Goal: Navigation & Orientation: Find specific page/section

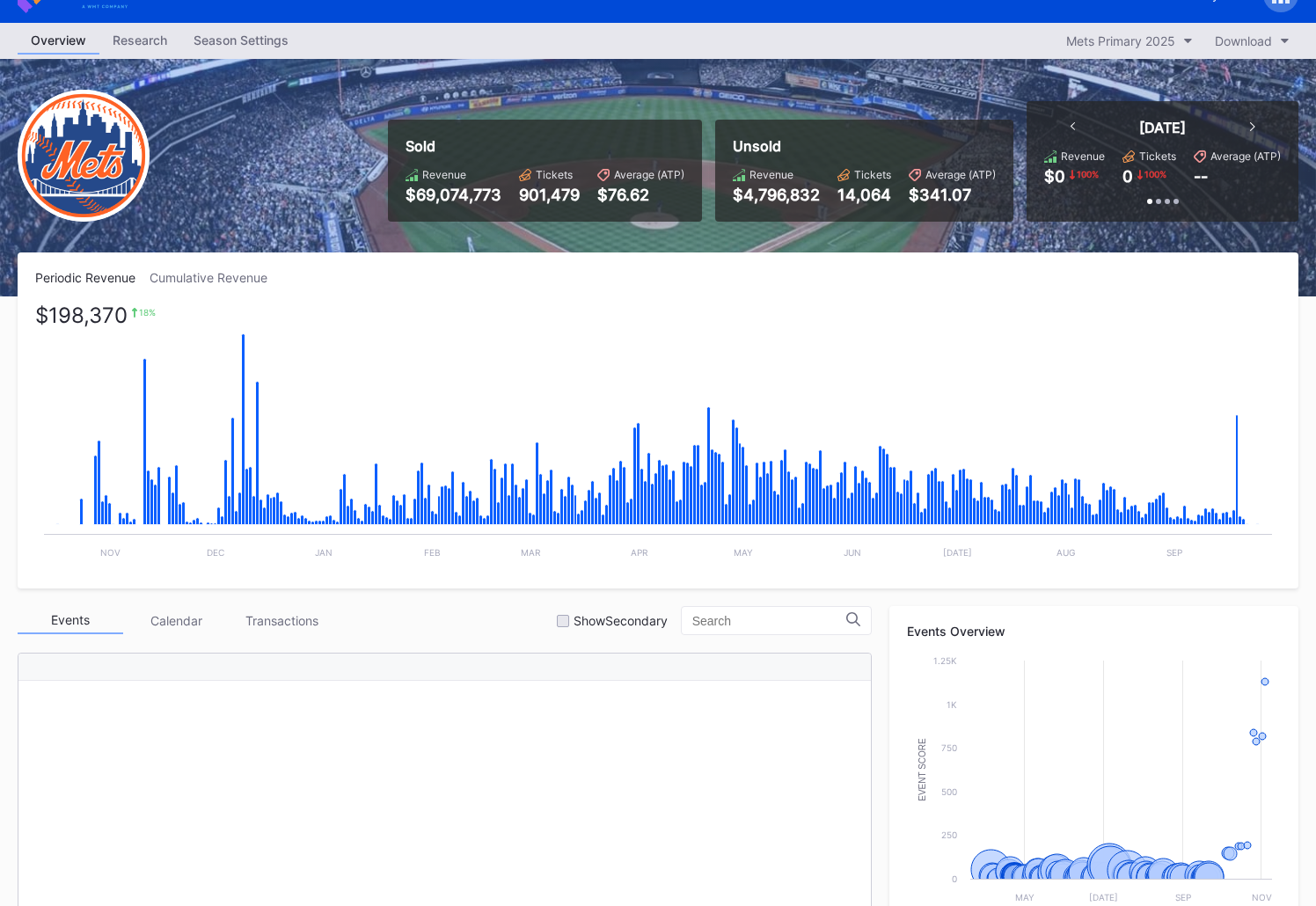
scroll to position [422, 0]
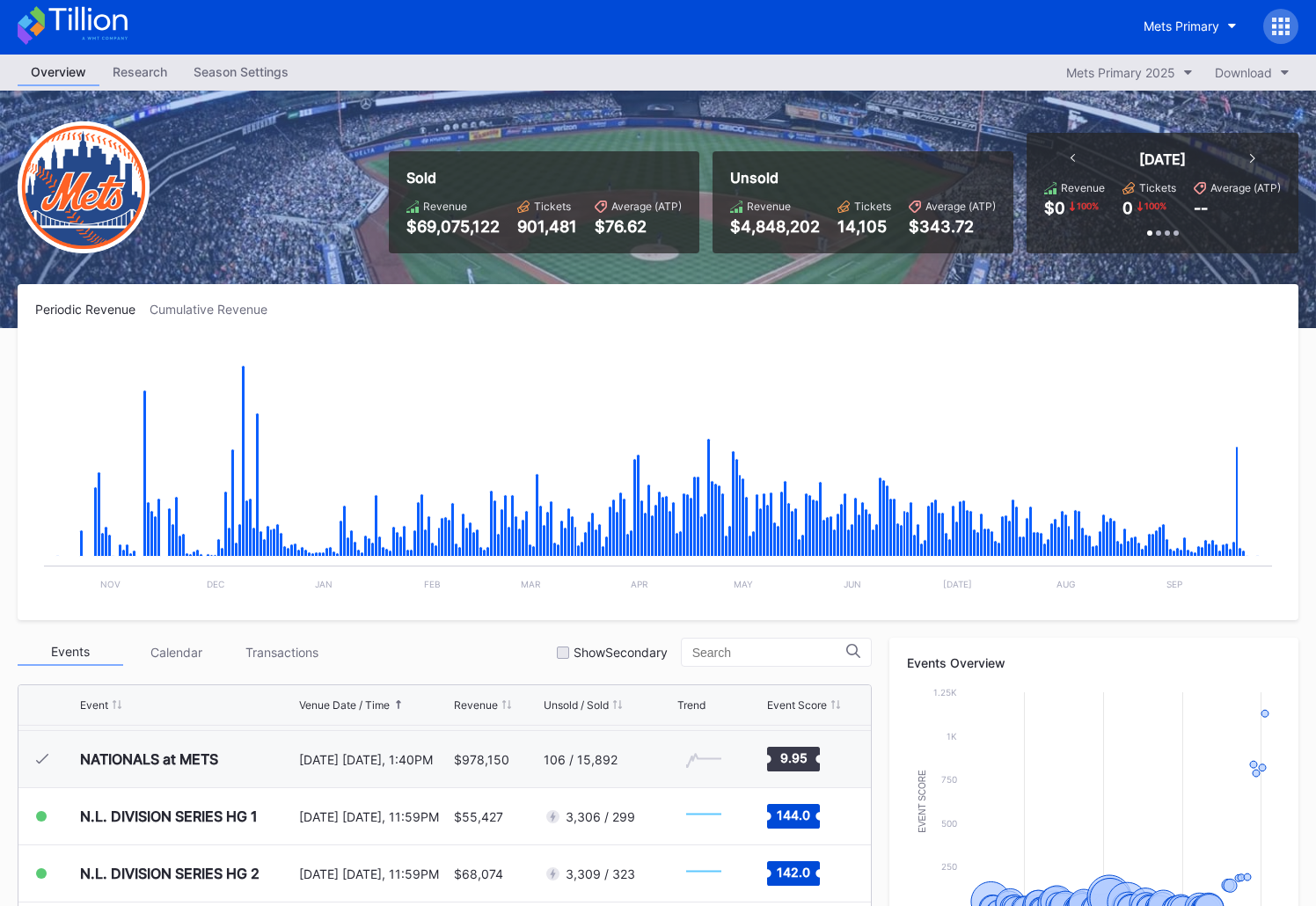
scroll to position [2, 0]
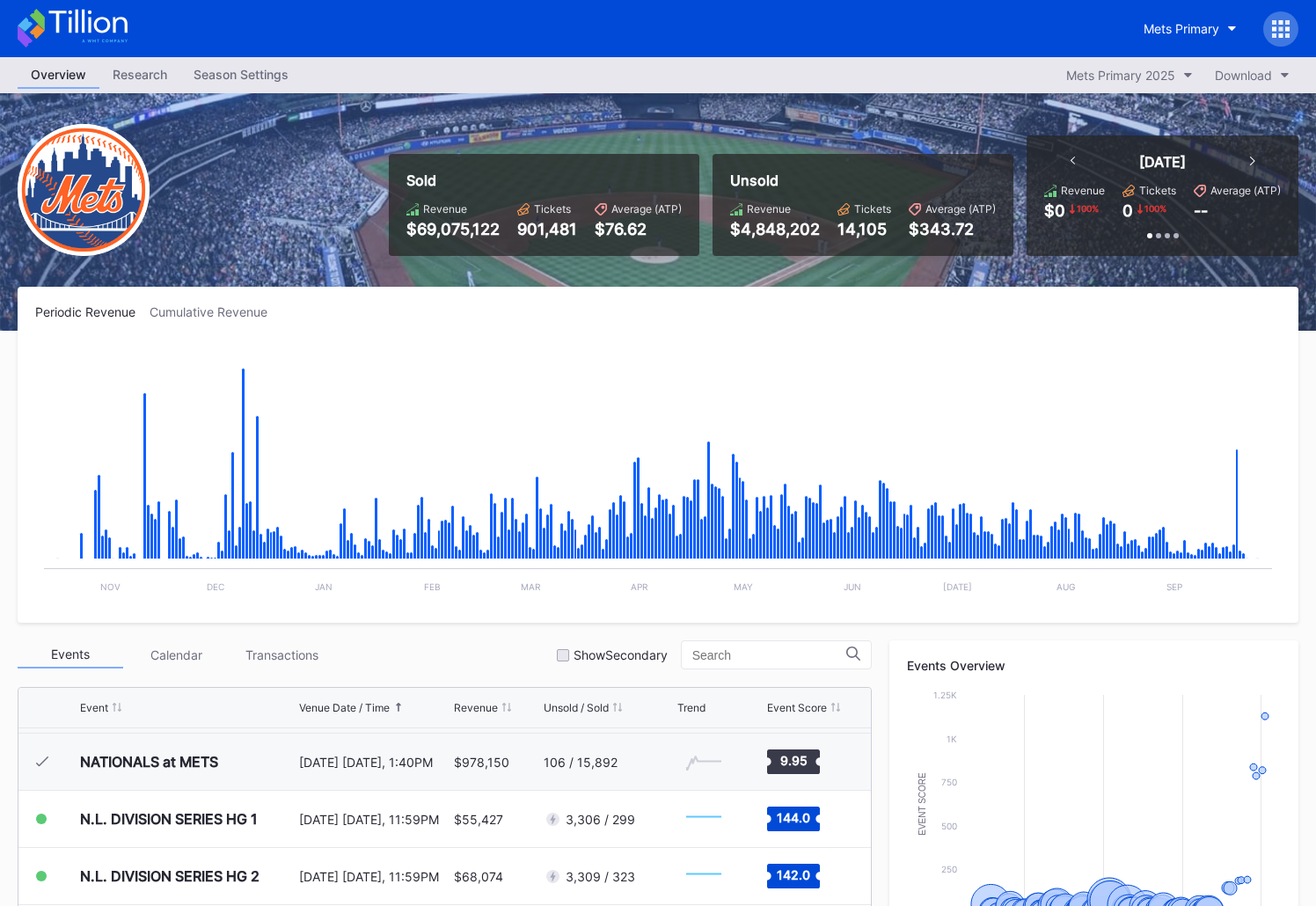
click at [133, 75] on div "Research" at bounding box center [140, 73] width 81 height 25
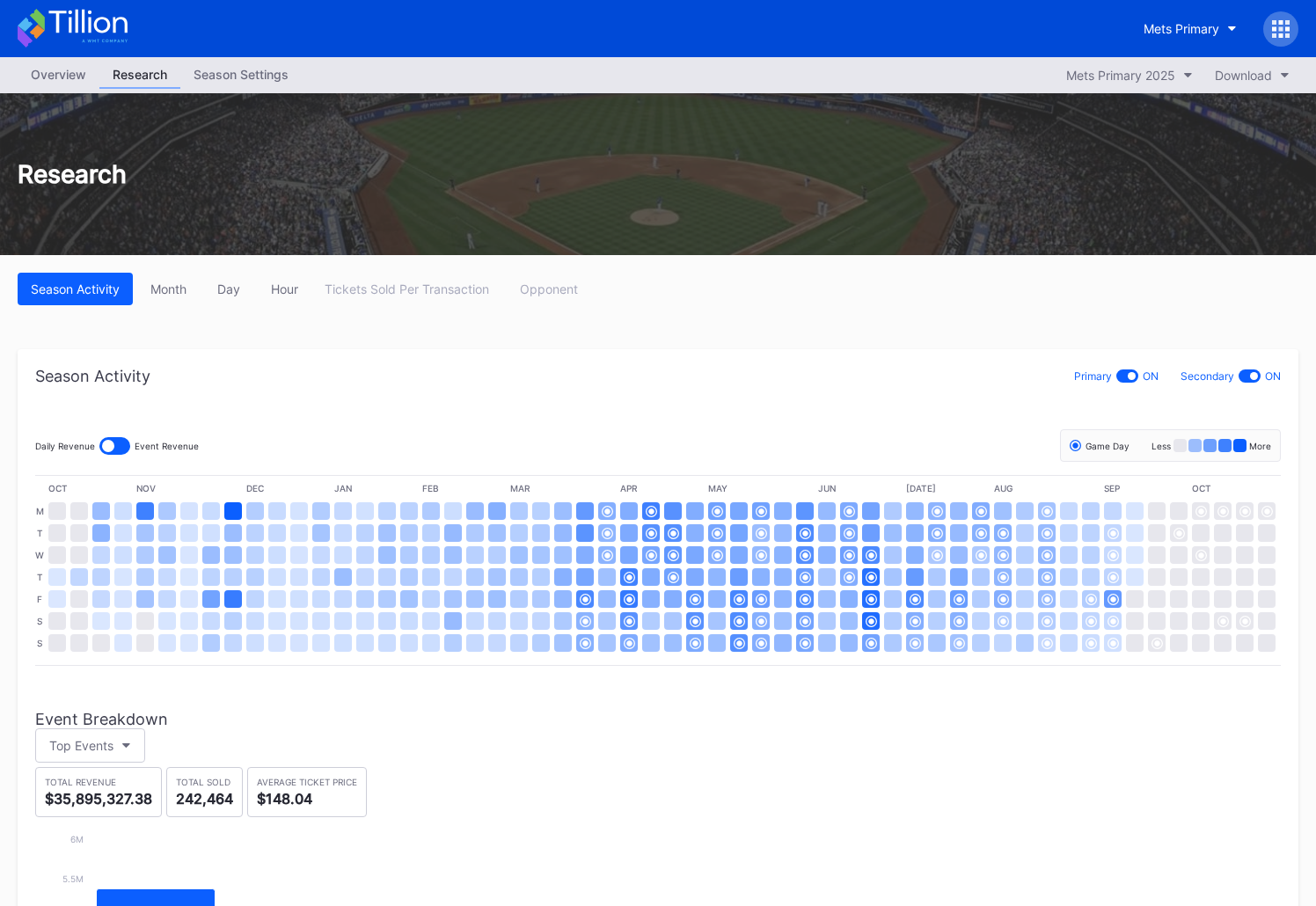
click at [49, 75] on div "Overview" at bounding box center [58, 73] width 82 height 25
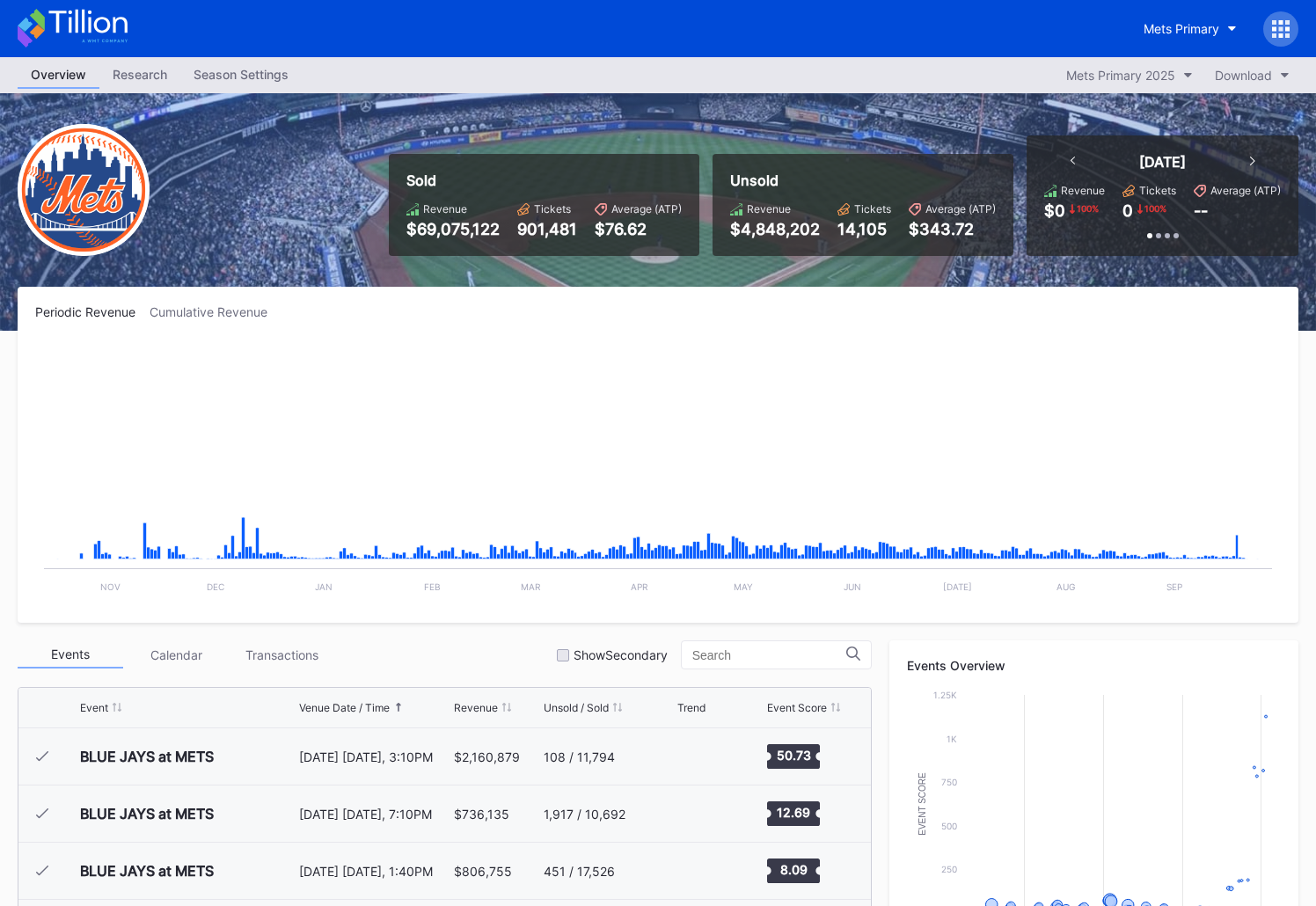
scroll to position [4509, 0]
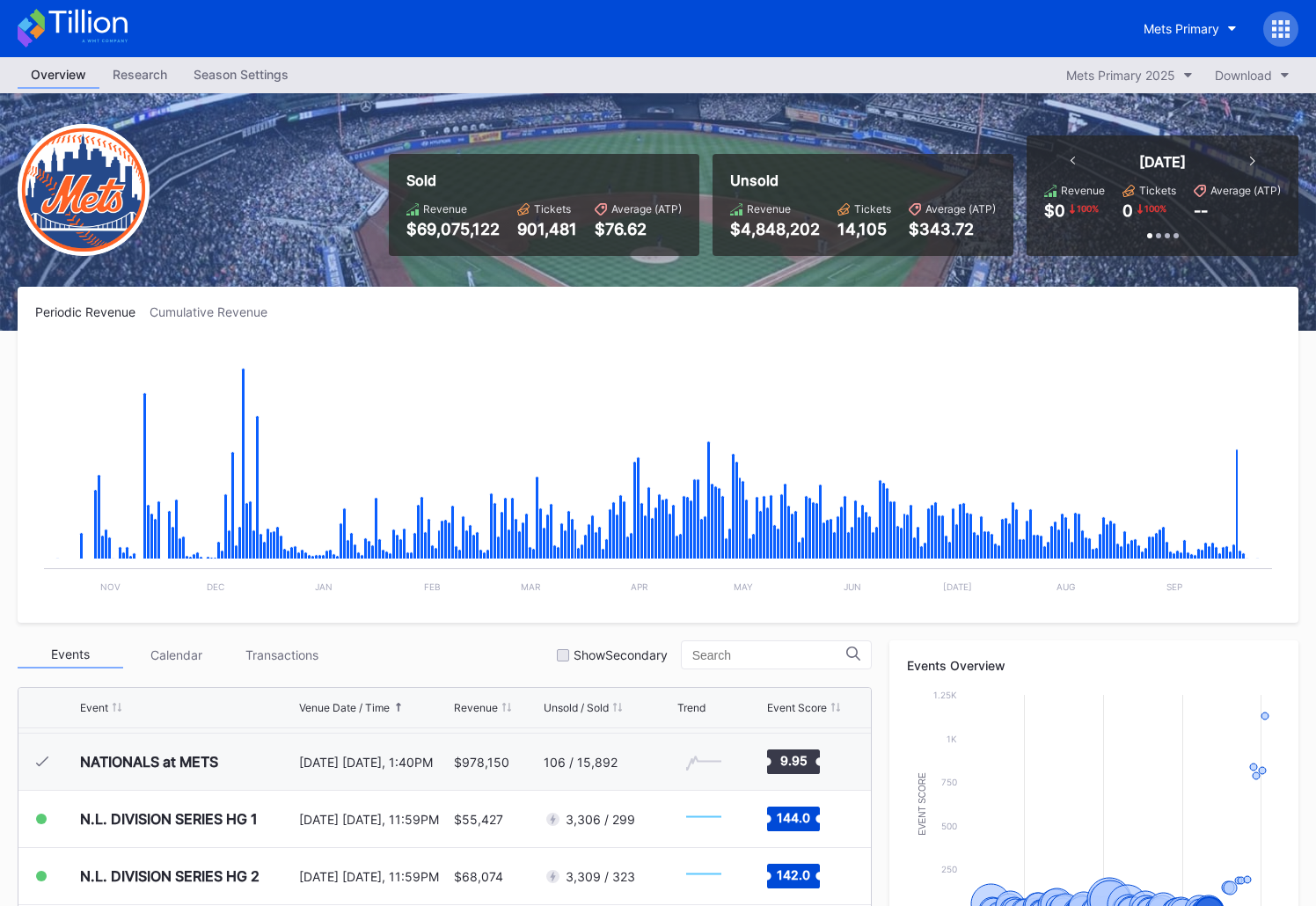
click at [226, 77] on div "Season Settings" at bounding box center [241, 73] width 121 height 25
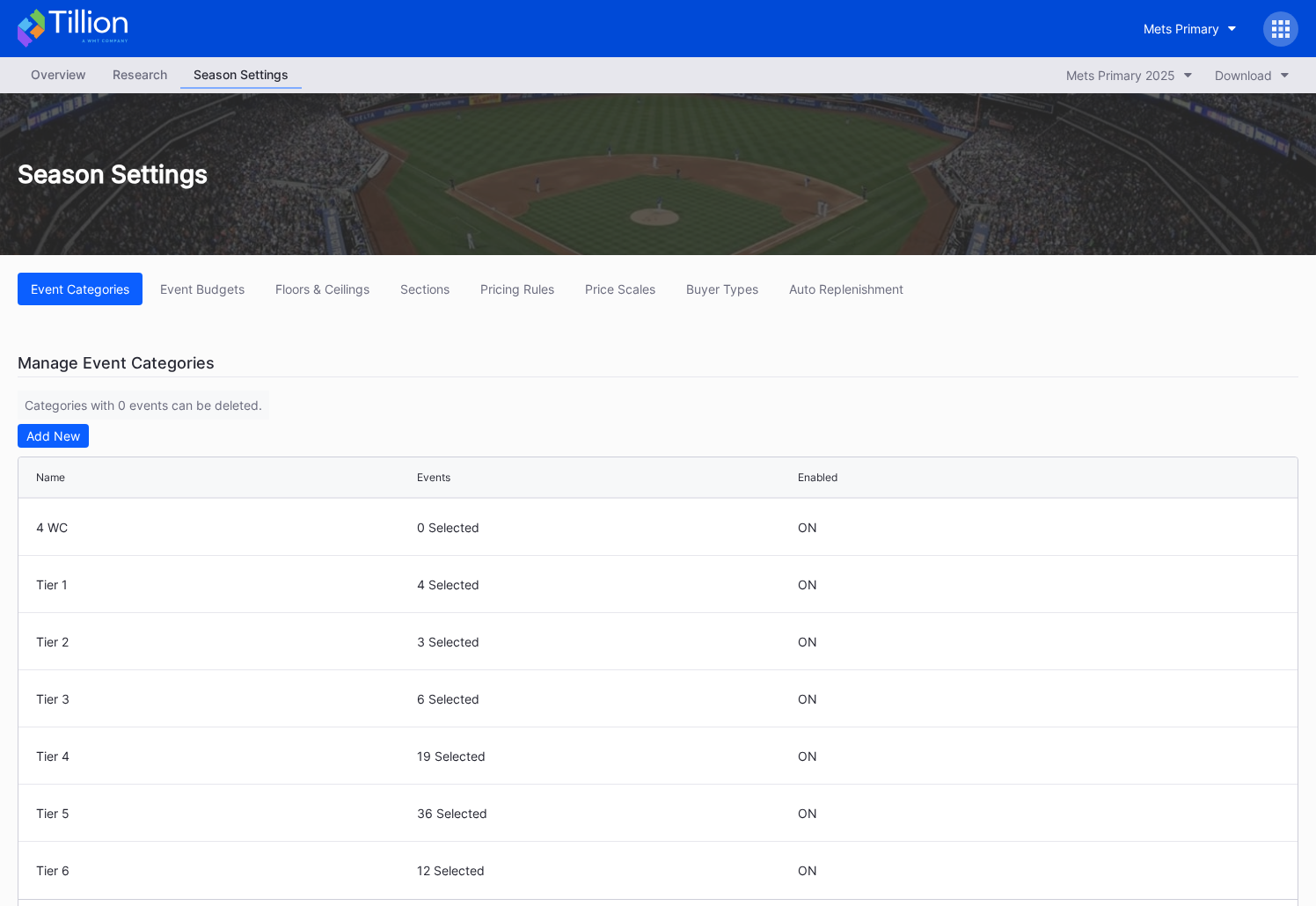
click at [137, 70] on div "Research" at bounding box center [140, 73] width 81 height 25
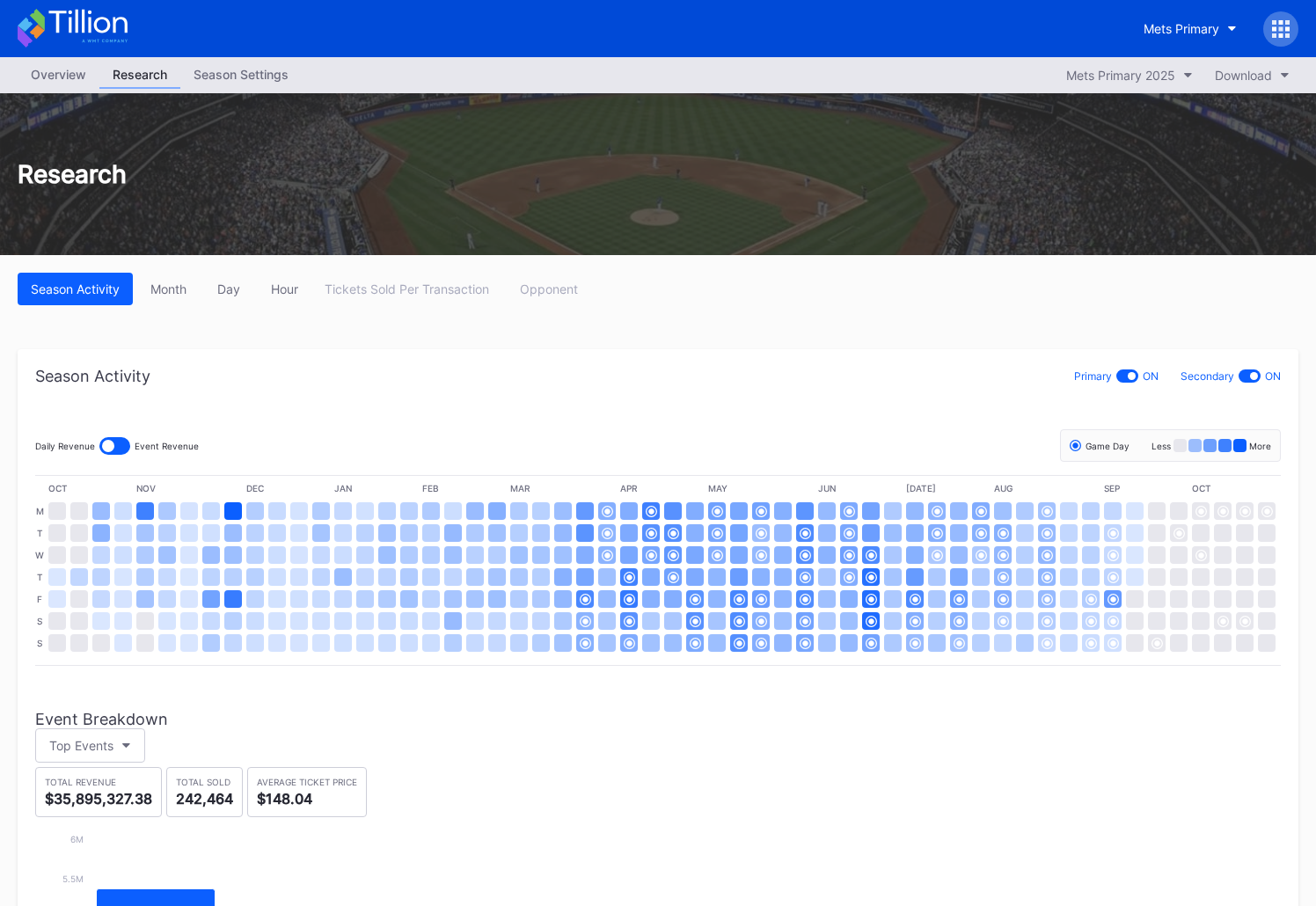
click at [254, 84] on div "Season Settings" at bounding box center [241, 73] width 121 height 25
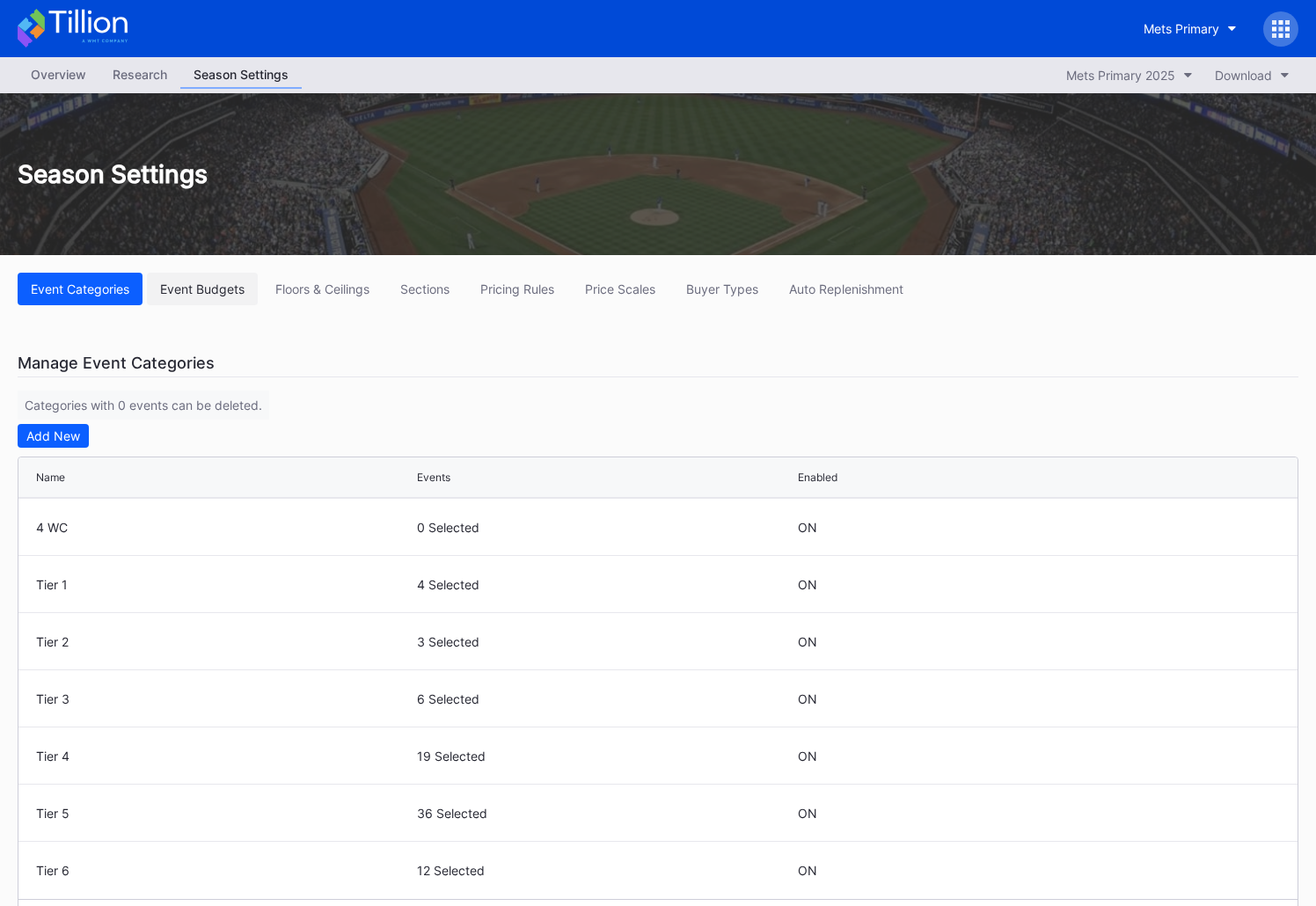
click at [213, 291] on div "Event Budgets" at bounding box center [202, 289] width 85 height 15
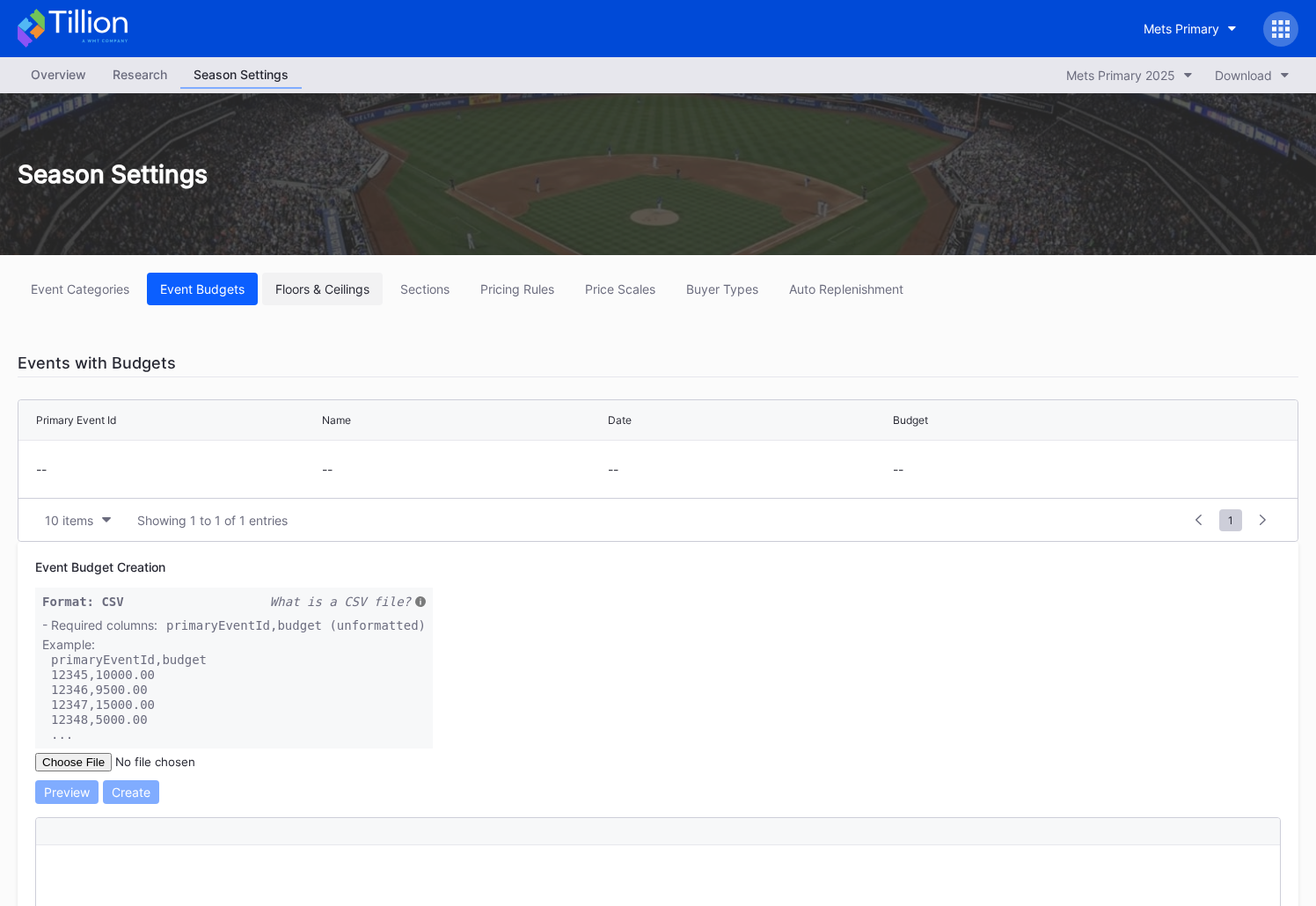
click at [352, 295] on button "Floors & Ceilings" at bounding box center [322, 289] width 120 height 33
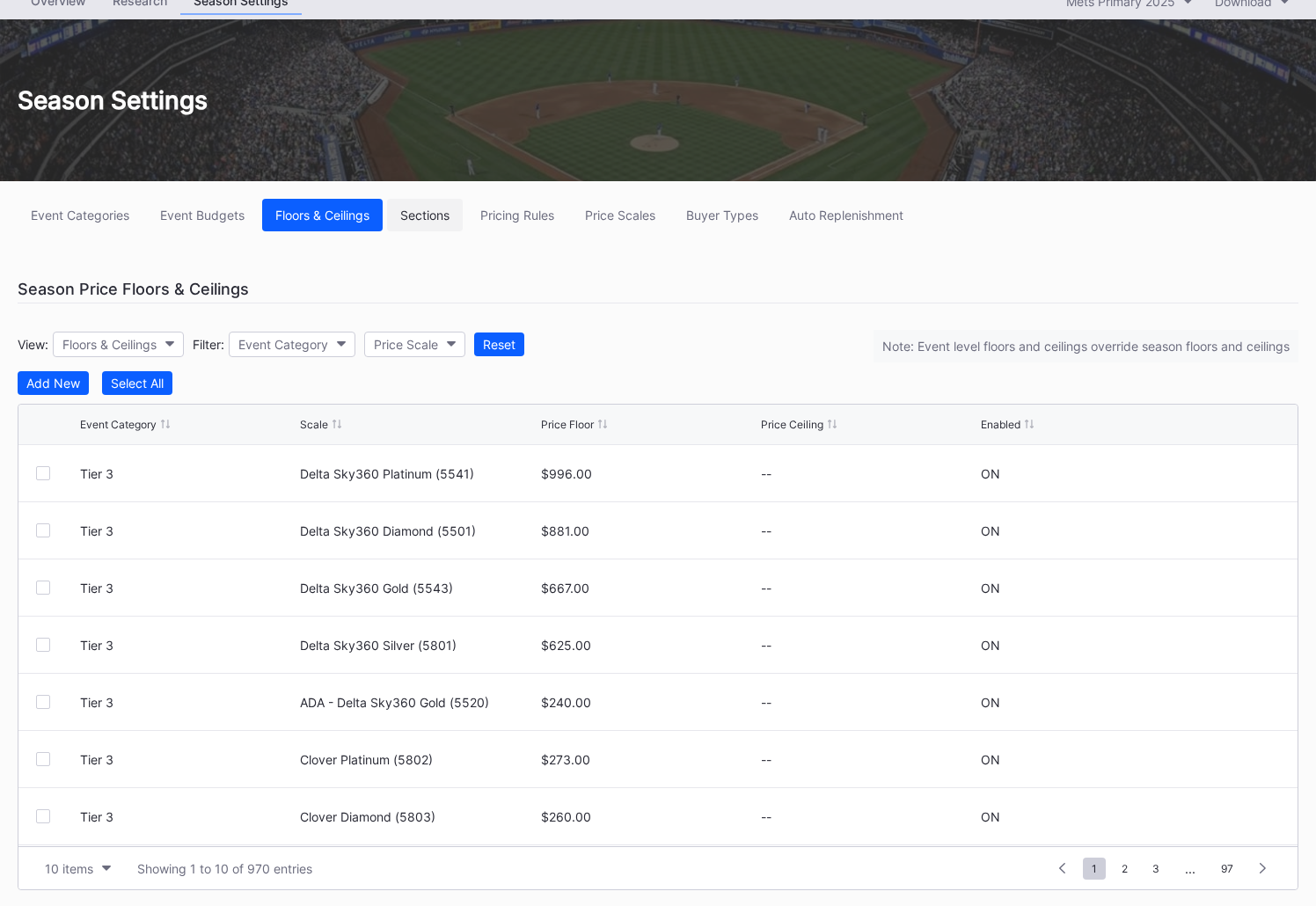
click at [415, 222] on button "Sections" at bounding box center [425, 214] width 75 height 33
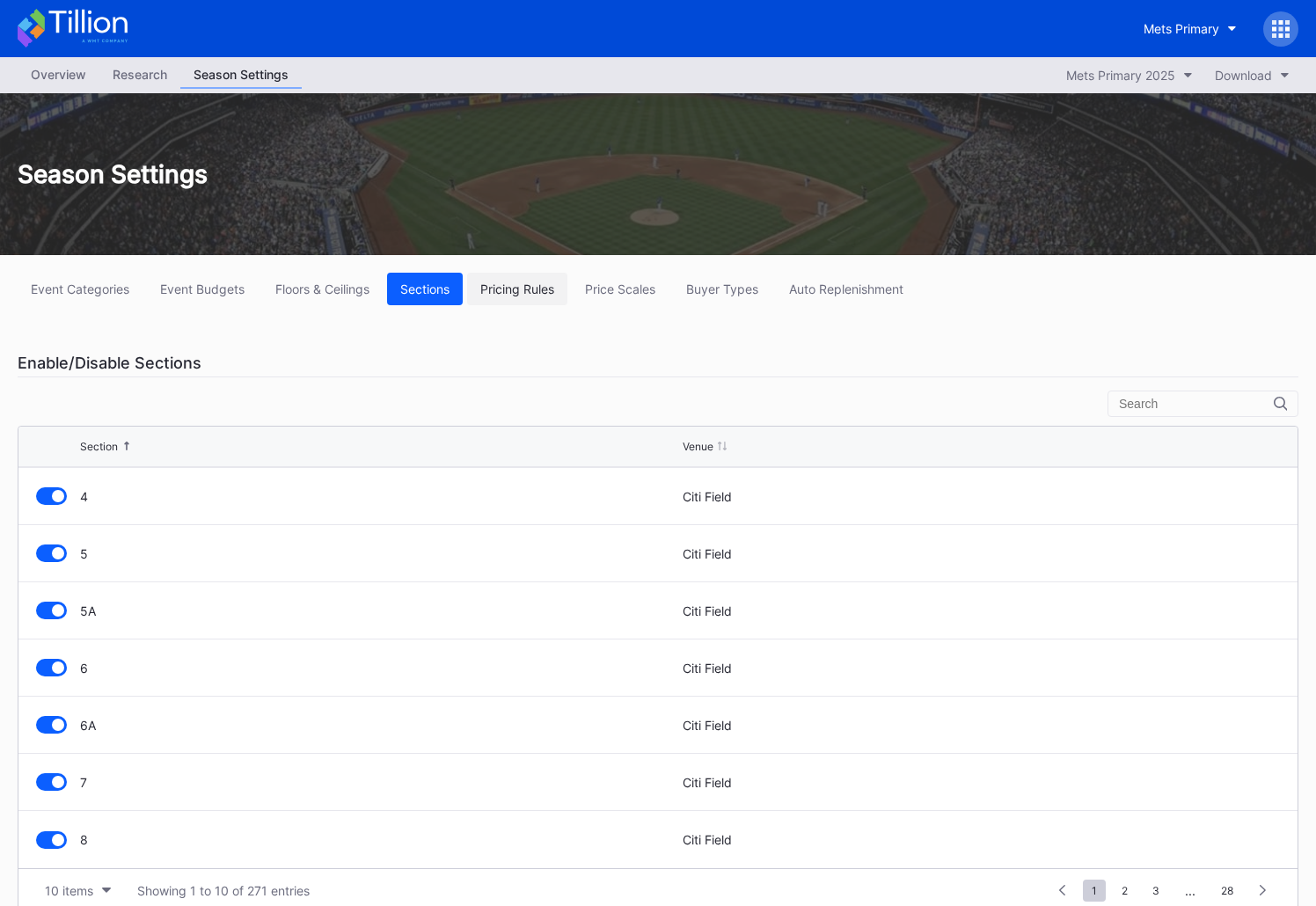
click at [497, 290] on div "Pricing Rules" at bounding box center [517, 289] width 74 height 15
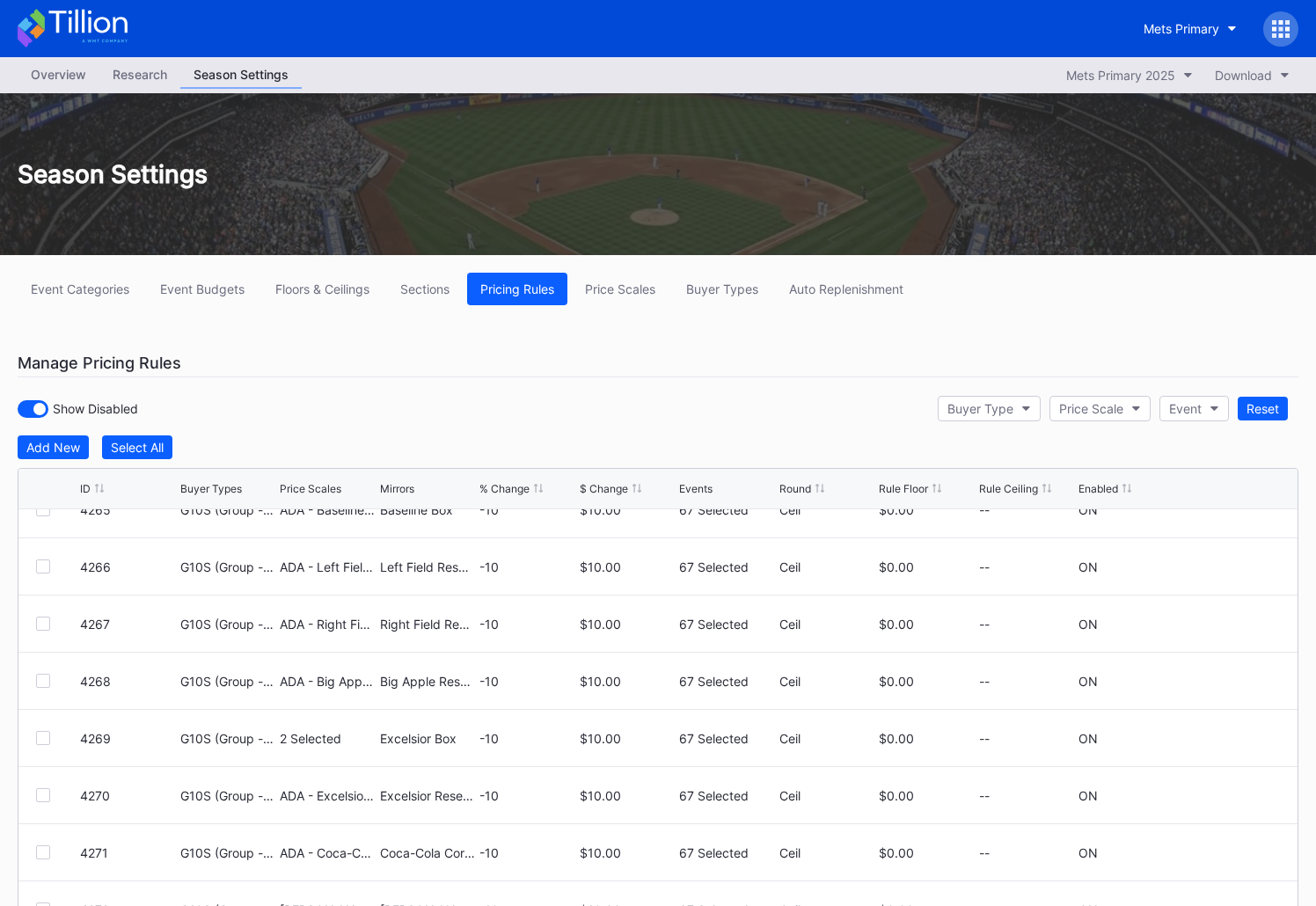
scroll to position [3672, 0]
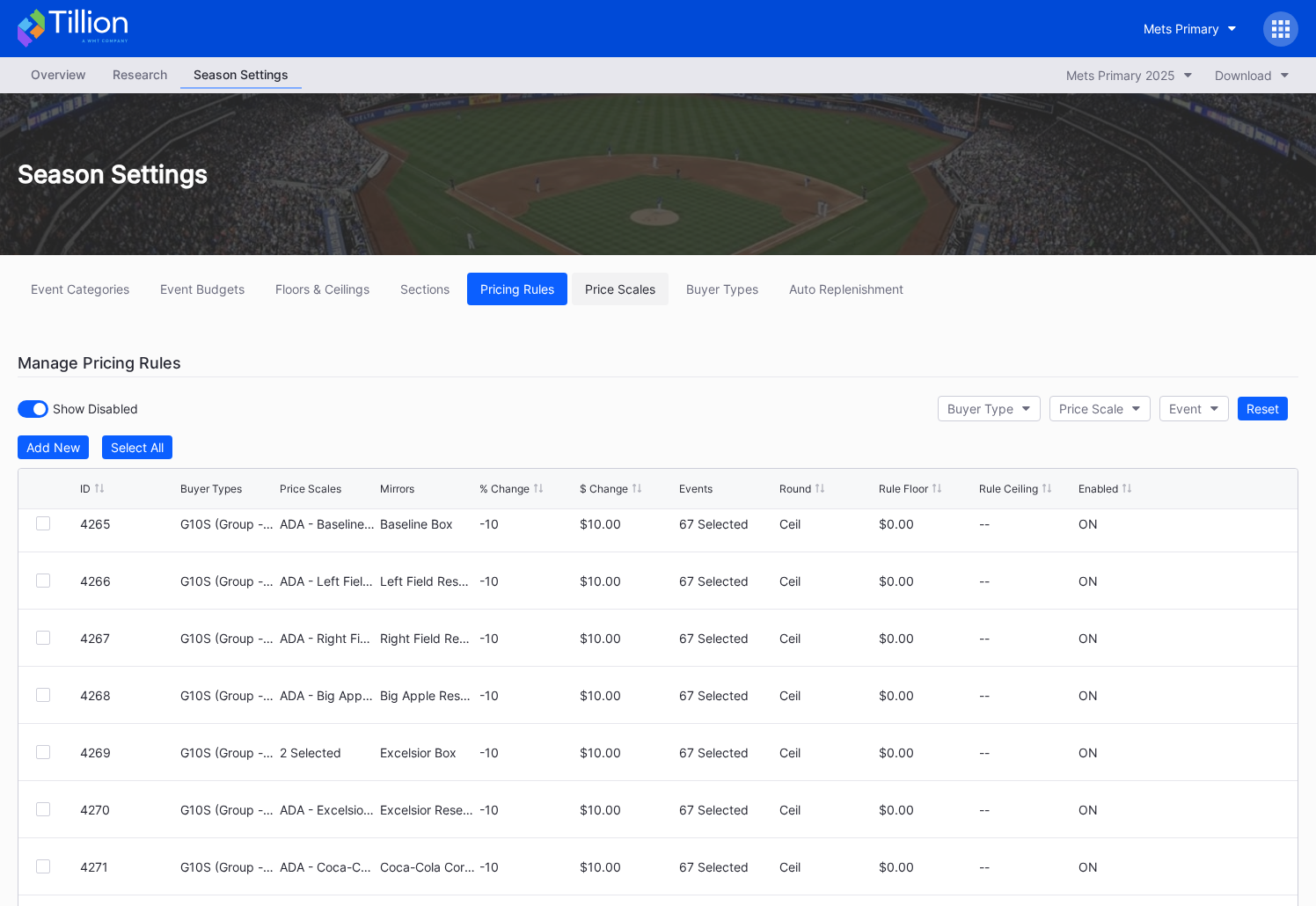
click at [614, 291] on div "Price Scales" at bounding box center [619, 289] width 70 height 15
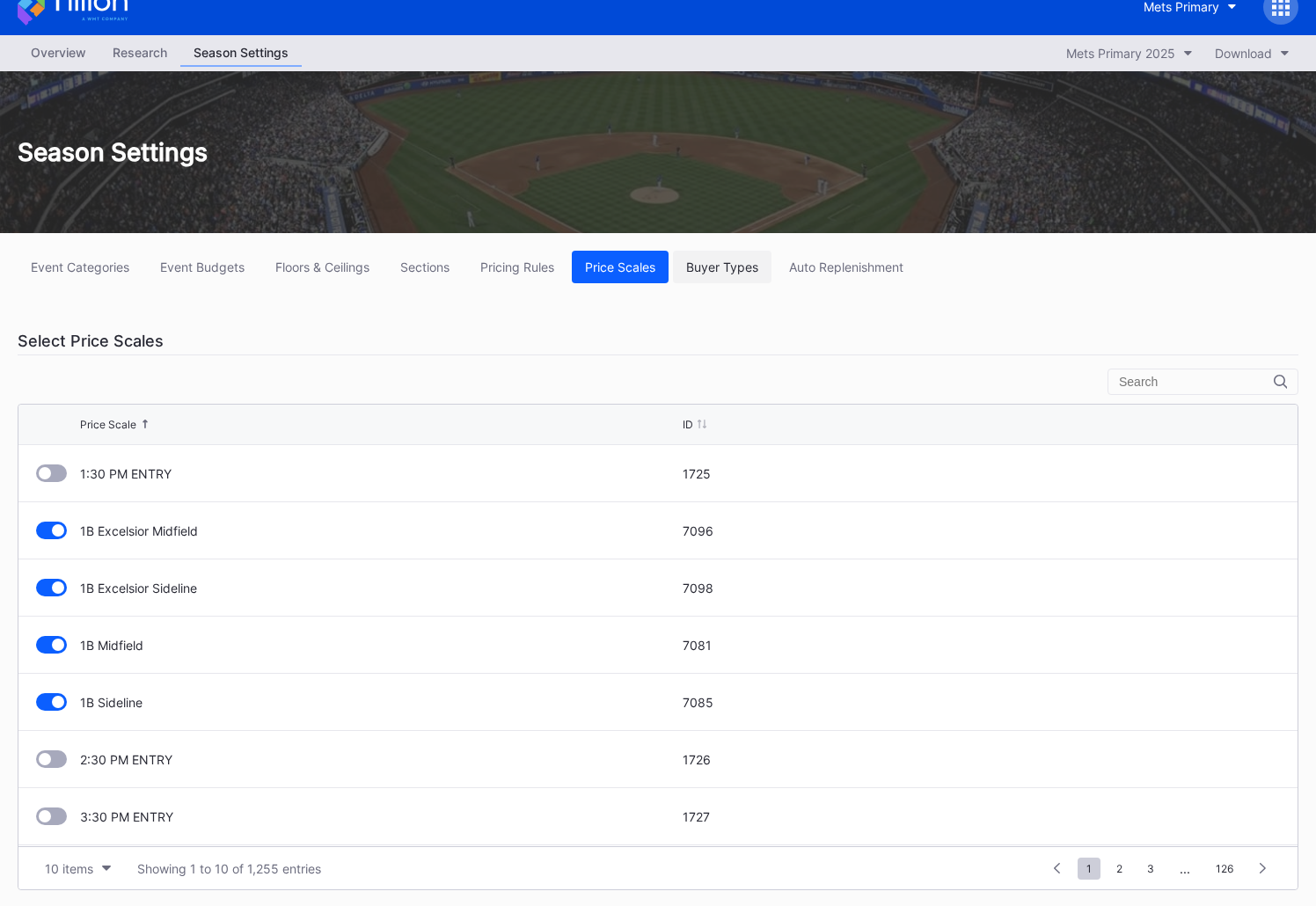
click at [706, 263] on div "Buyer Types" at bounding box center [722, 267] width 72 height 15
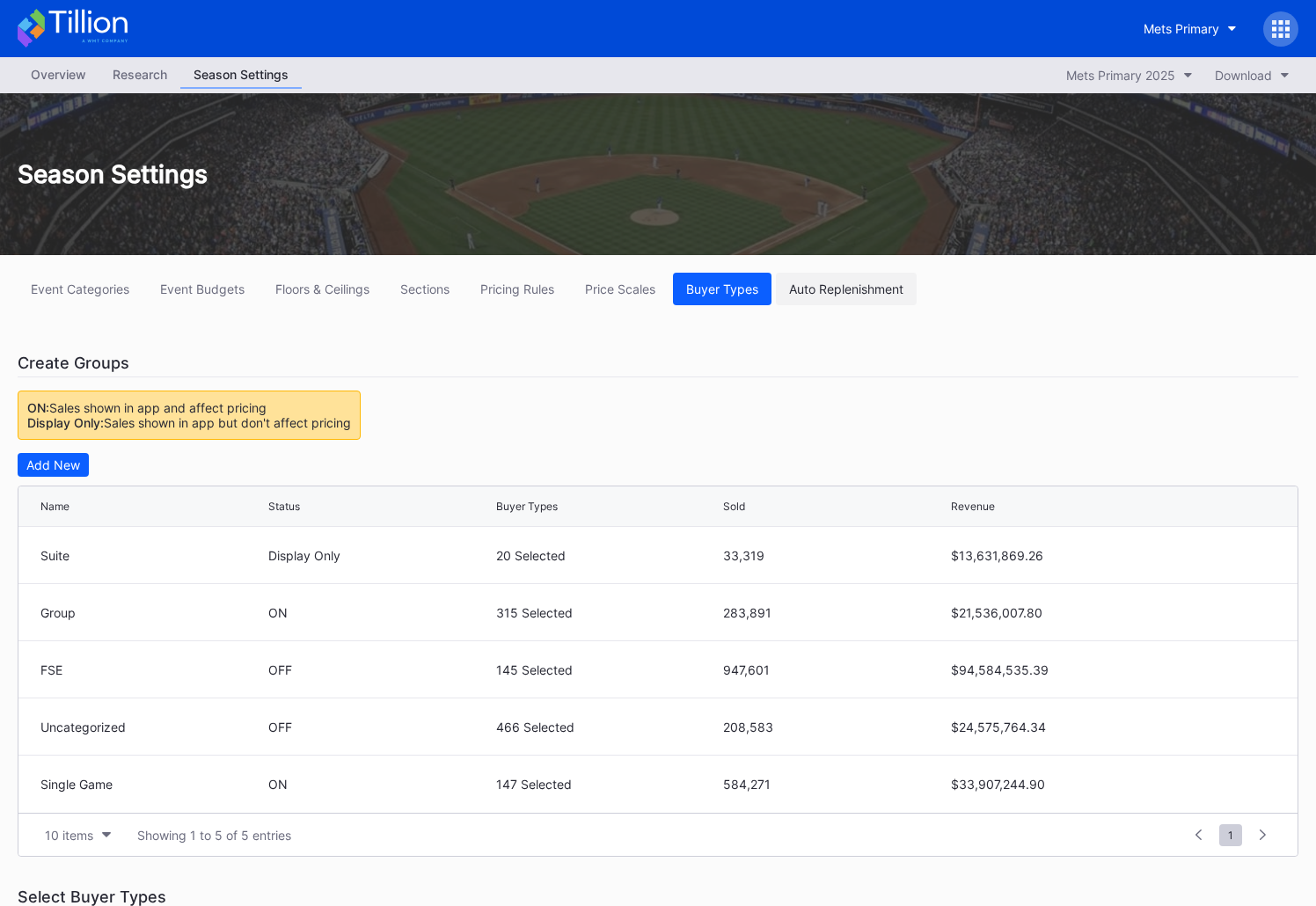
click at [838, 286] on div "Auto Replenishment" at bounding box center [846, 289] width 115 height 15
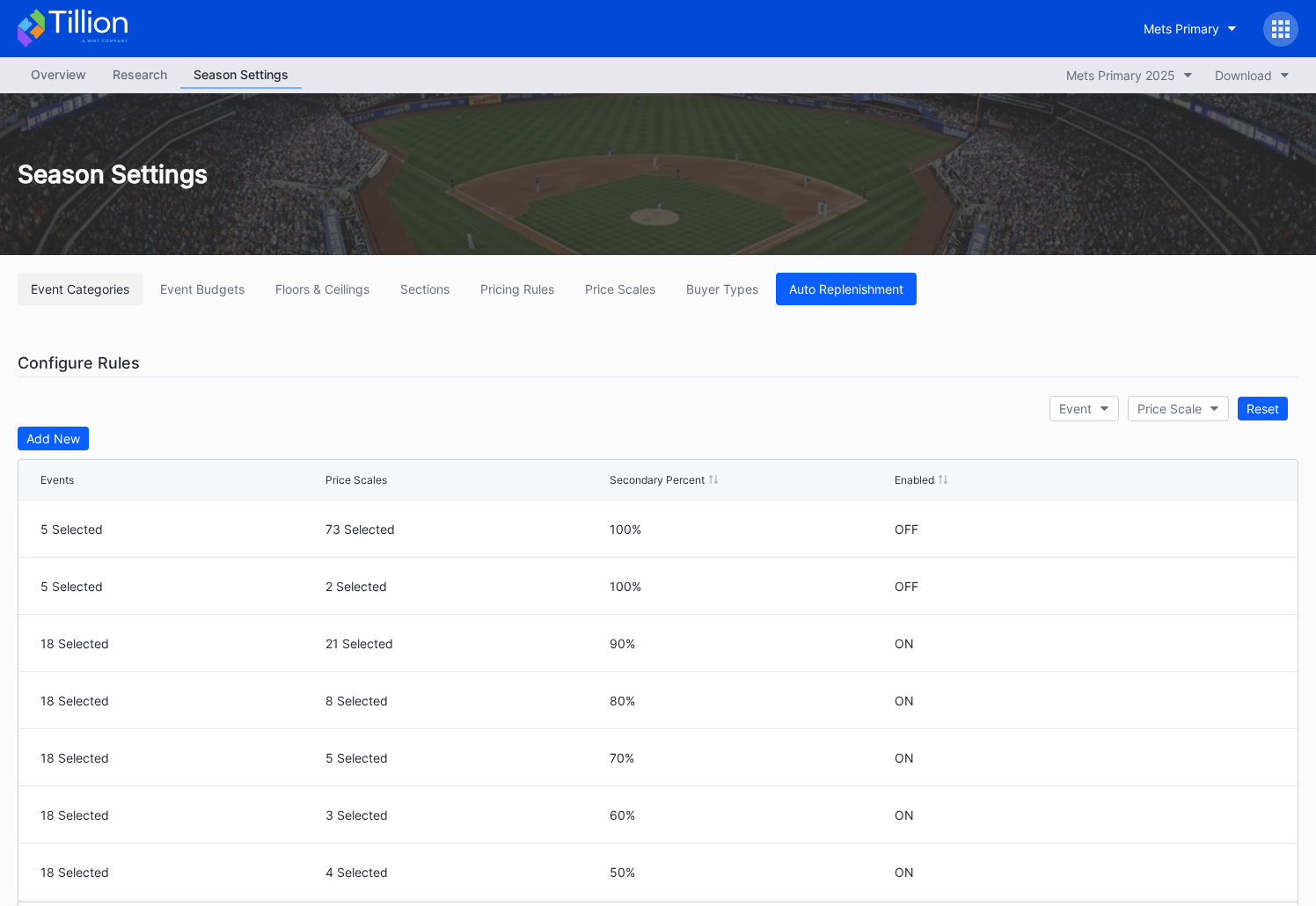
click at [71, 289] on div "Event Categories" at bounding box center [80, 289] width 99 height 15
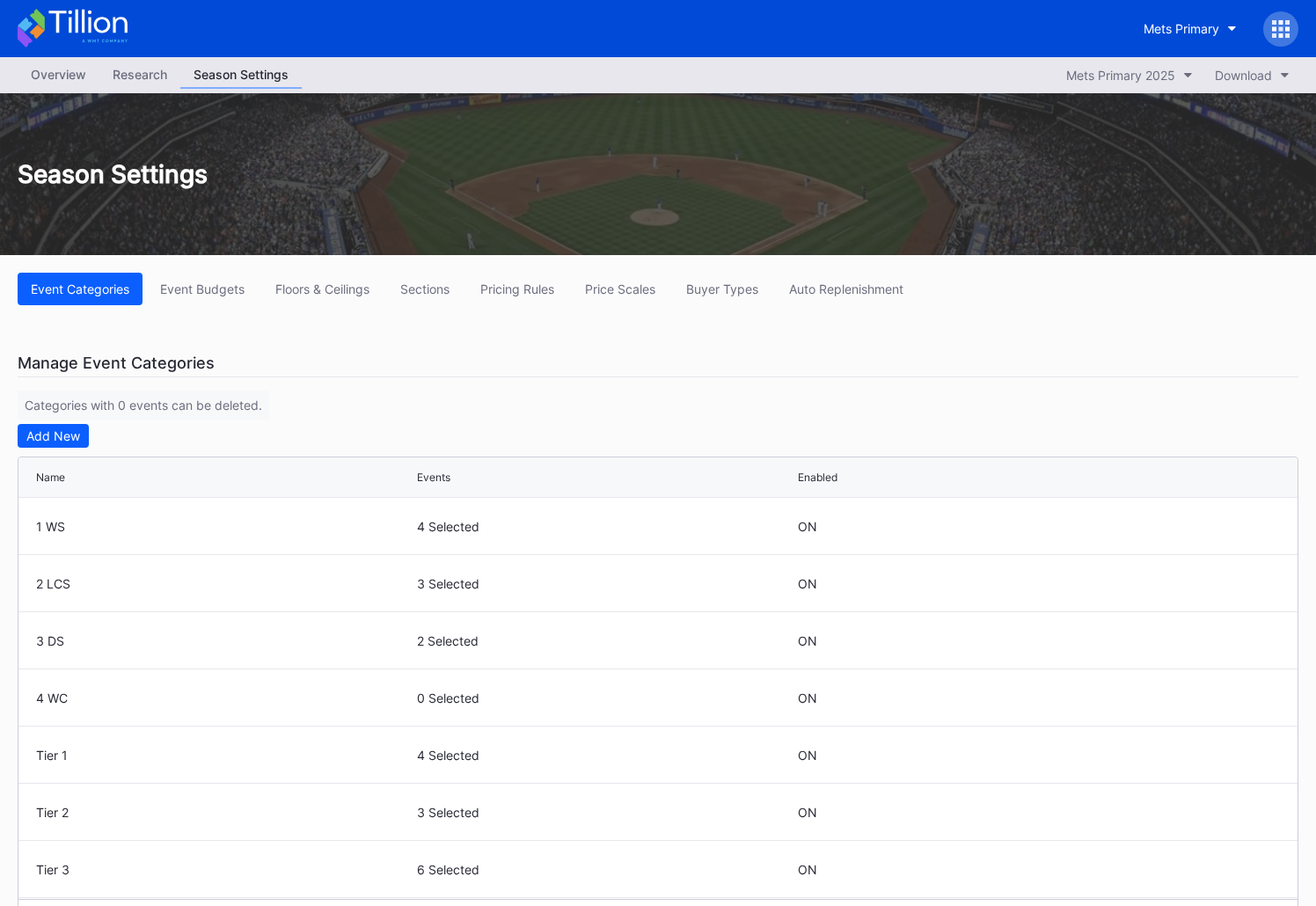
click at [122, 70] on div "Research" at bounding box center [140, 73] width 81 height 25
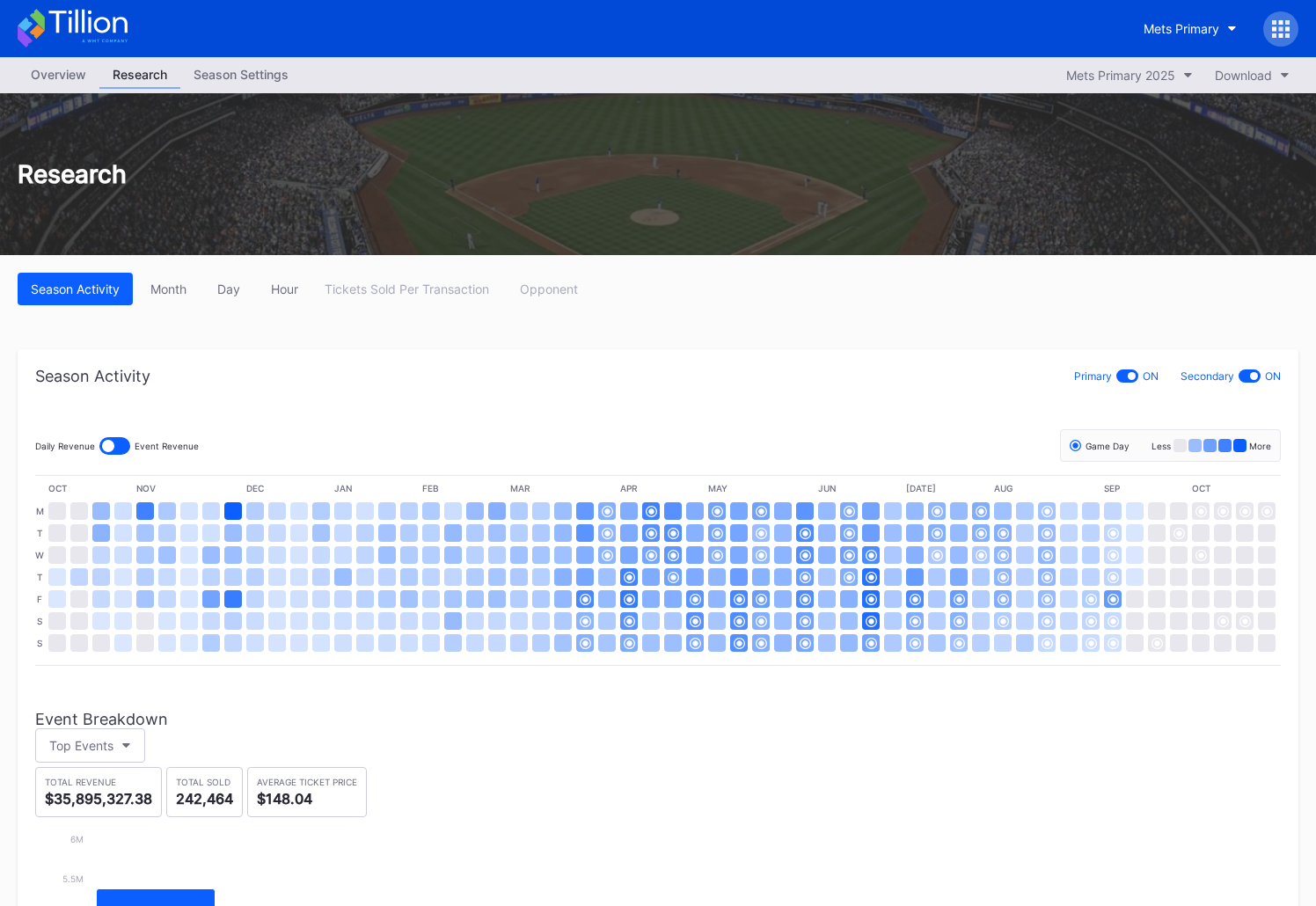
click at [52, 68] on div "Overview" at bounding box center [58, 73] width 82 height 25
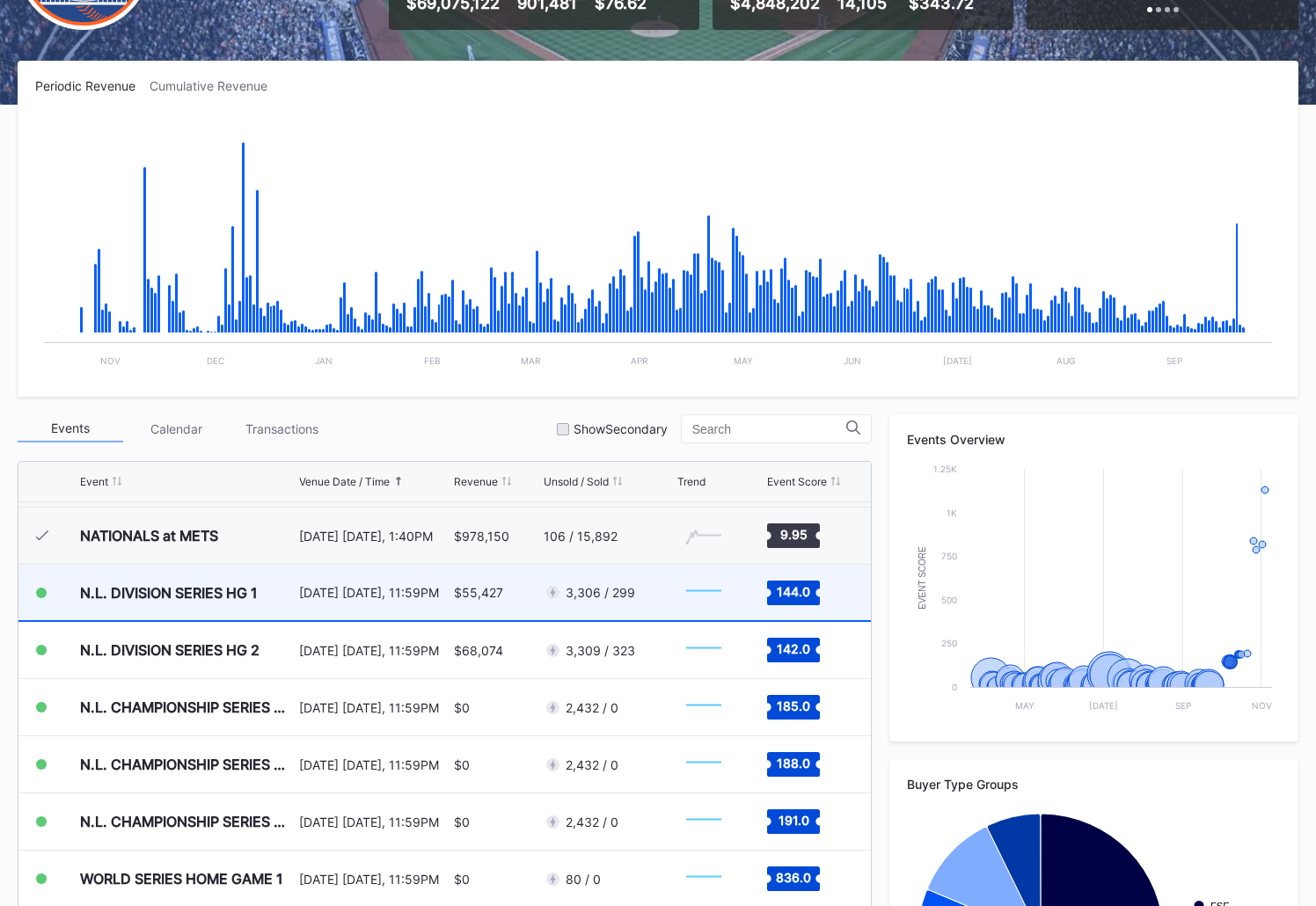
scroll to position [250, 0]
